Goal: Obtain resource: Obtain resource

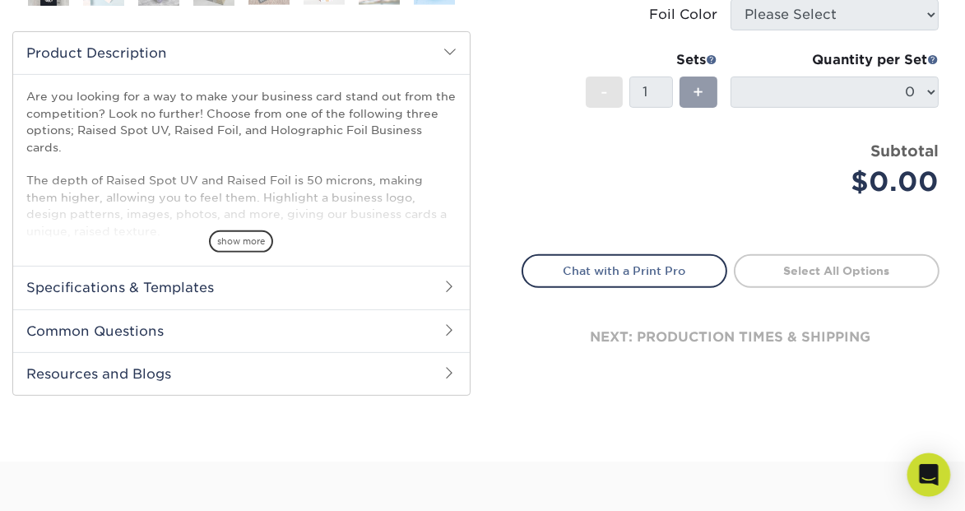
click at [930, 470] on icon "Open Intercom Messenger" at bounding box center [928, 474] width 19 height 21
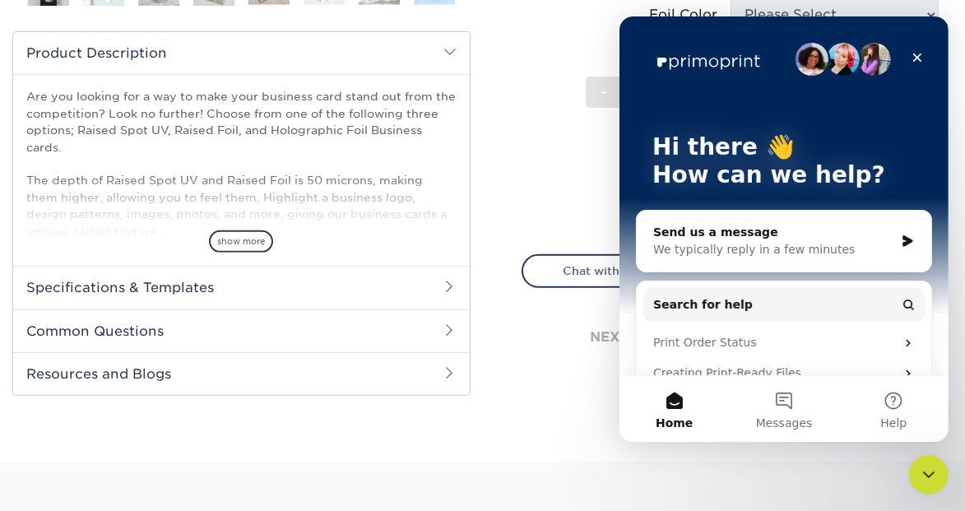
click at [699, 233] on div "Send us a message" at bounding box center [773, 232] width 241 height 17
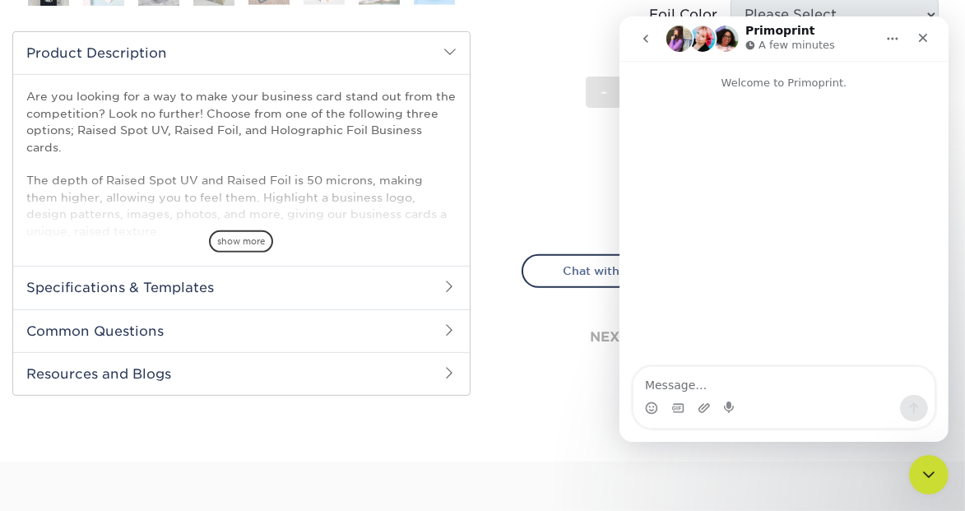
click at [565, 350] on div "next: production times & shipping" at bounding box center [731, 337] width 419 height 99
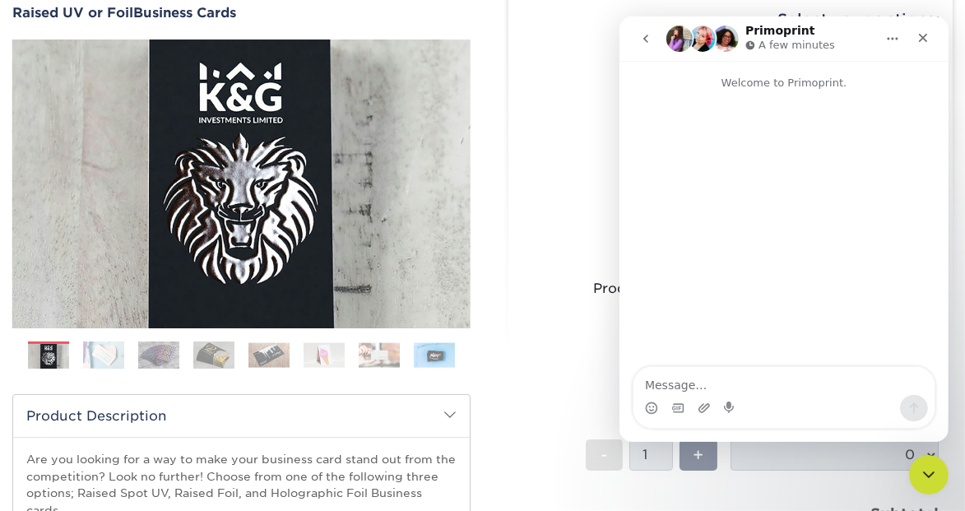
scroll to position [239, 0]
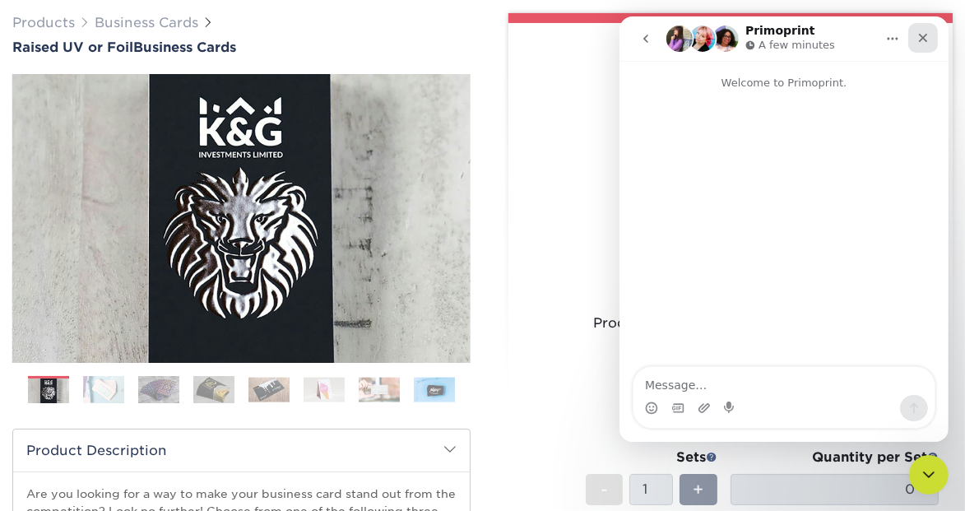
click at [922, 37] on icon "Close" at bounding box center [922, 38] width 9 height 9
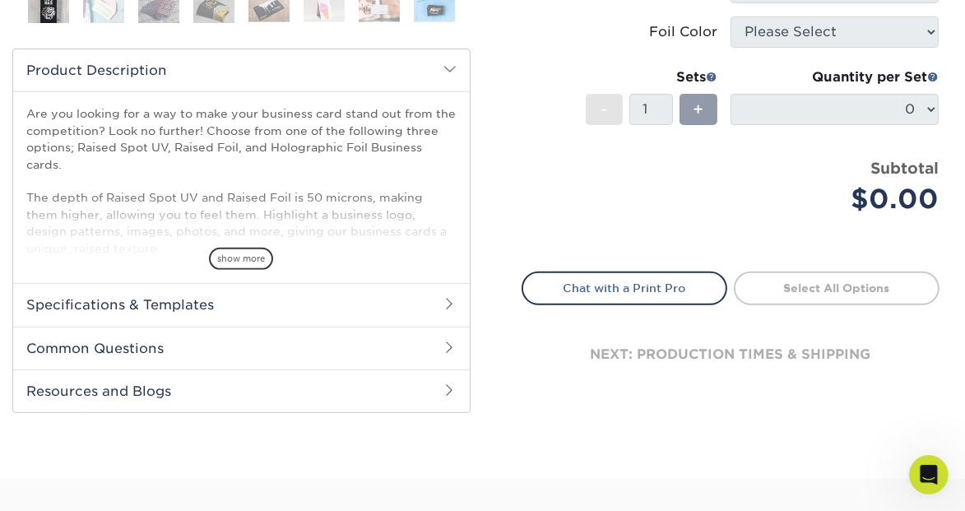
scroll to position [646, 0]
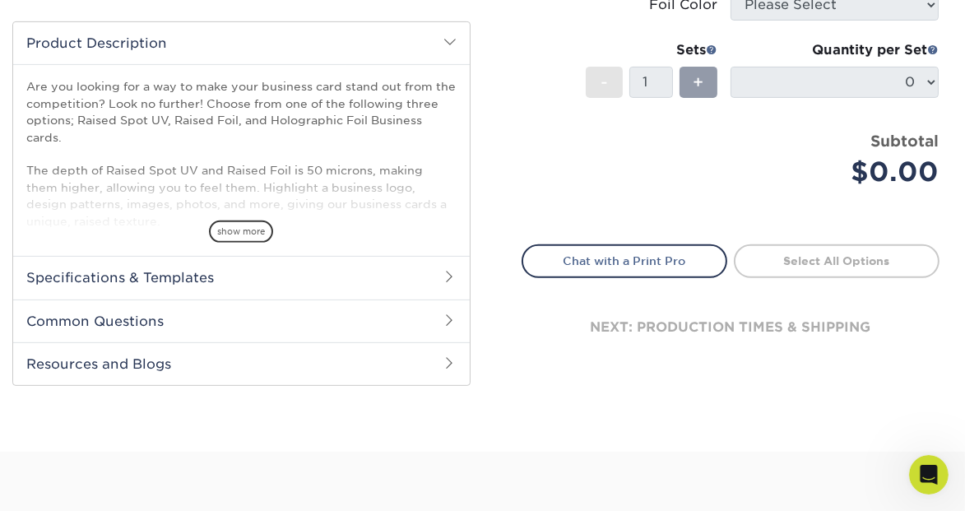
click at [197, 276] on h2 "Specifications & Templates" at bounding box center [241, 277] width 457 height 43
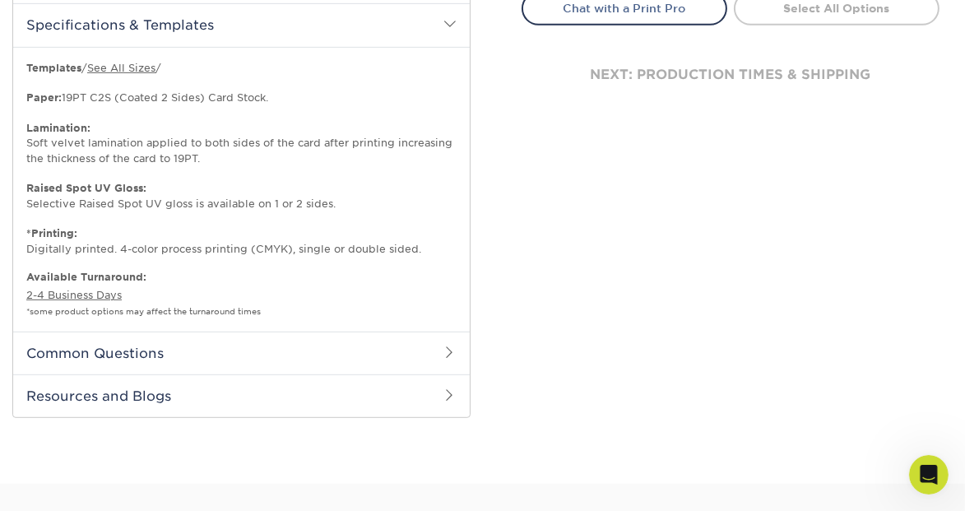
scroll to position [902, 0]
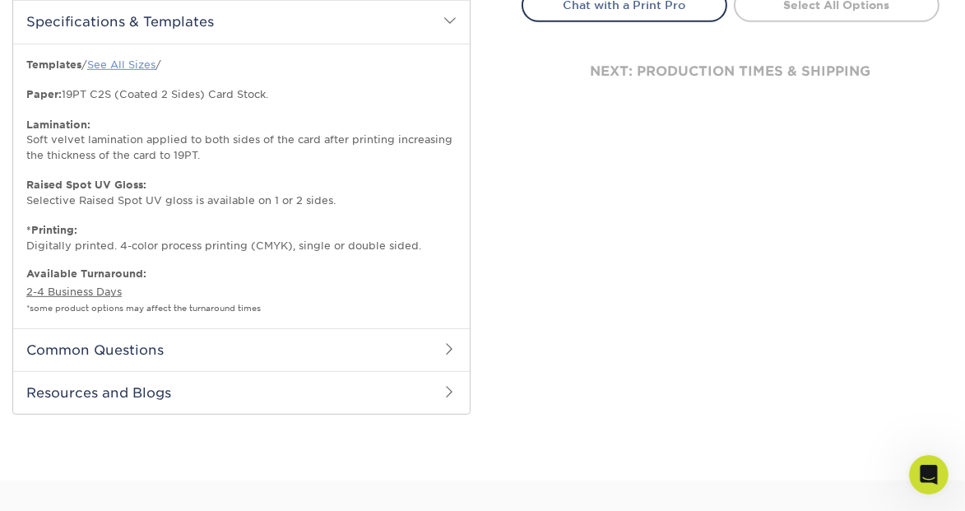
click at [136, 63] on link "See All Sizes" at bounding box center [121, 64] width 68 height 12
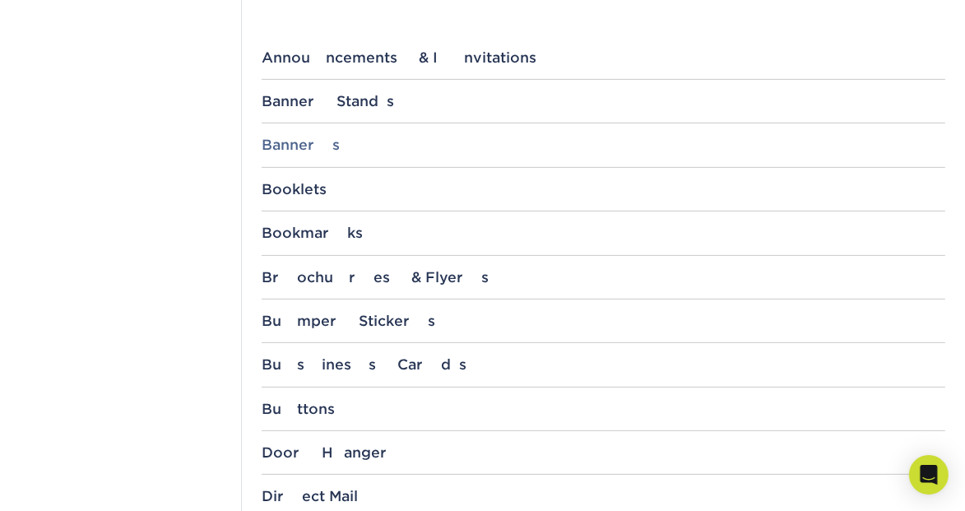
scroll to position [800, 0]
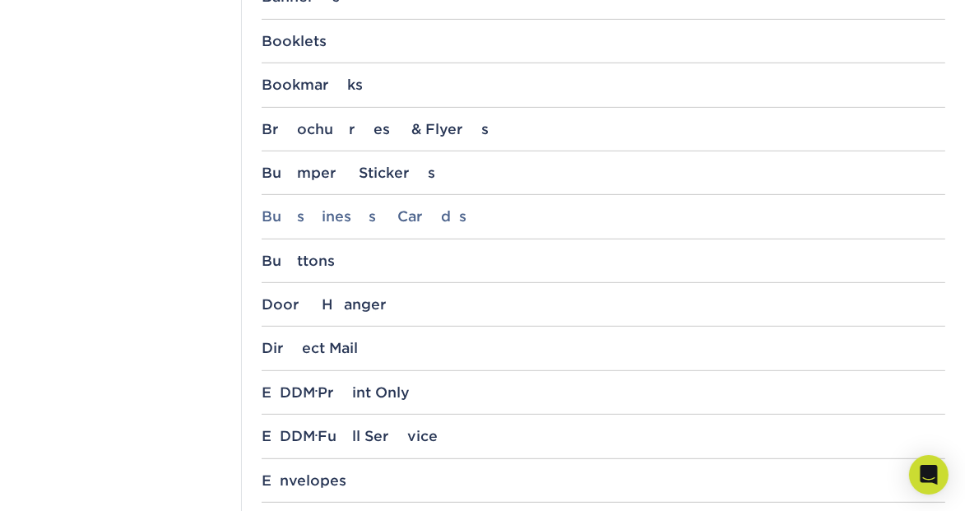
click at [325, 211] on div "Business Cards" at bounding box center [604, 216] width 684 height 16
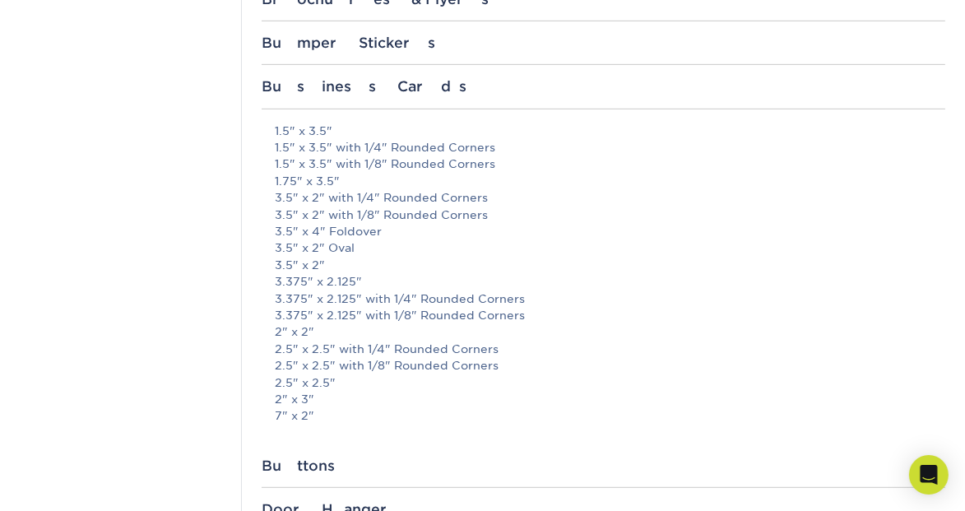
scroll to position [931, 0]
click at [301, 261] on link "3.5" x 2"" at bounding box center [300, 264] width 50 height 13
